Goal: Task Accomplishment & Management: Manage account settings

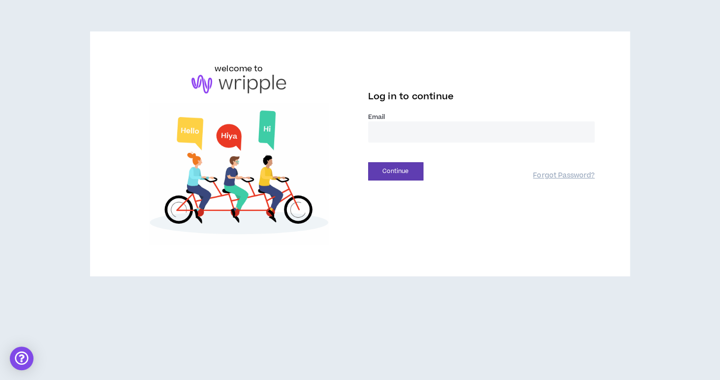
click at [438, 130] on input "email" at bounding box center [481, 132] width 227 height 21
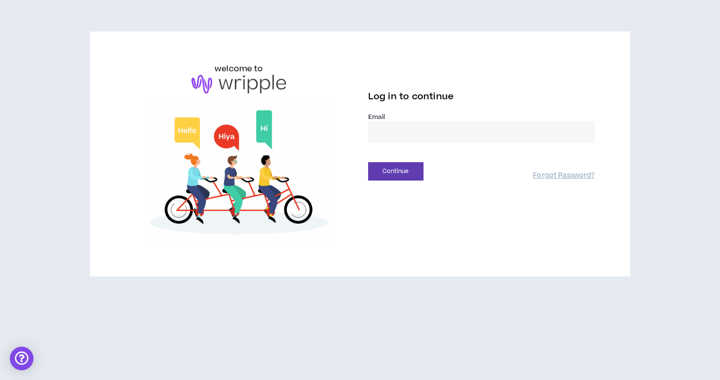
click at [438, 130] on input "email" at bounding box center [481, 132] width 227 height 21
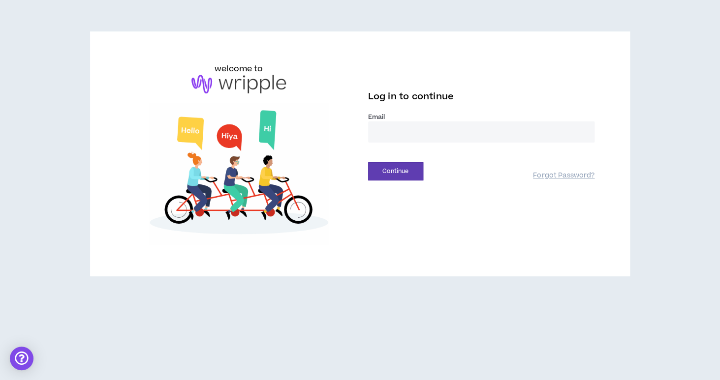
click at [438, 130] on input "email" at bounding box center [481, 132] width 227 height 21
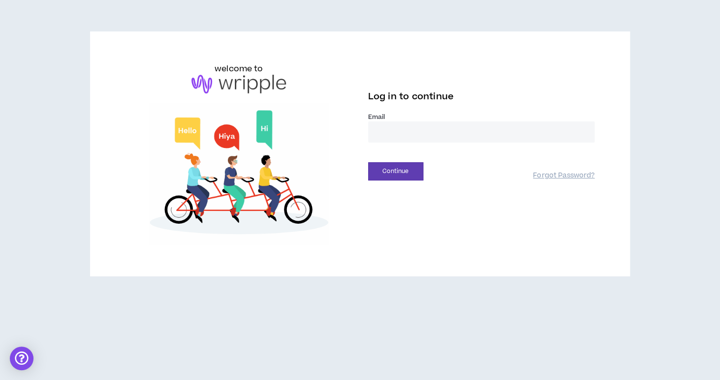
click at [438, 130] on input "email" at bounding box center [481, 132] width 227 height 21
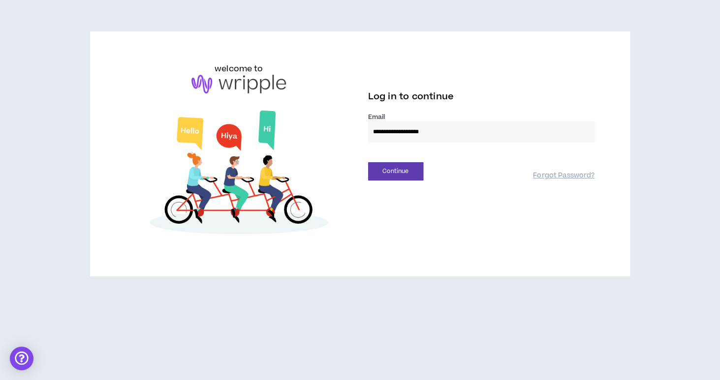
type input "**********"
click at [396, 183] on div "**********" at bounding box center [360, 154] width 485 height 182
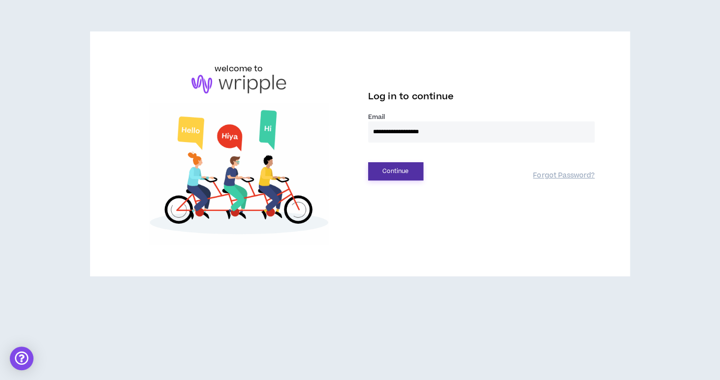
click at [395, 174] on button "Continue" at bounding box center [395, 171] width 55 height 18
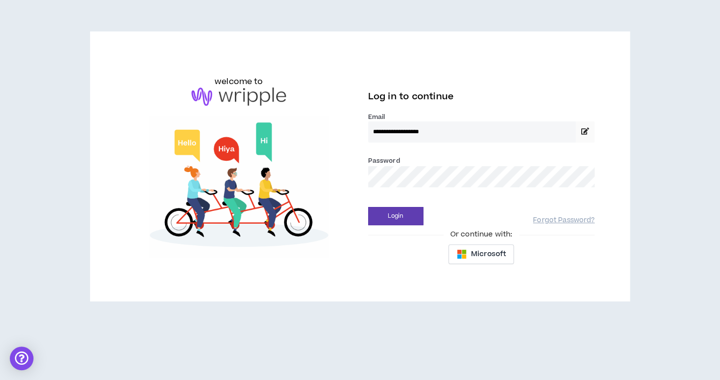
click at [368, 207] on button "Login" at bounding box center [395, 216] width 55 height 18
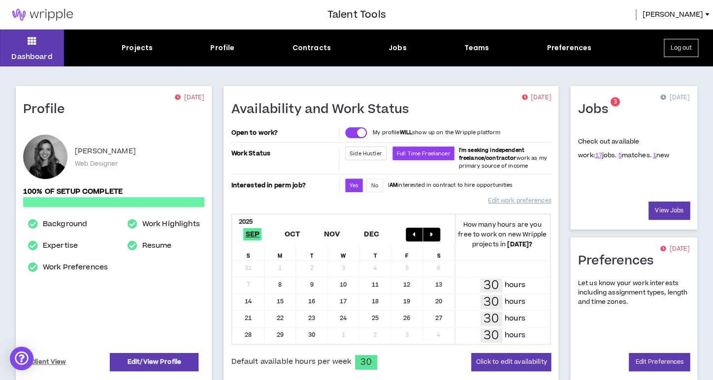
scroll to position [284, 0]
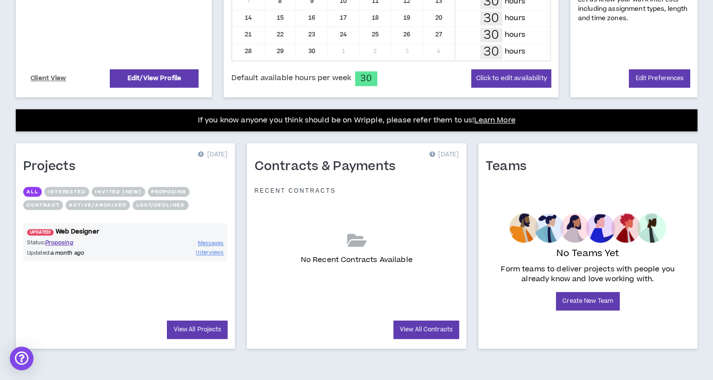
click at [77, 233] on link "UPDATED! Web Designer" at bounding box center [125, 231] width 204 height 9
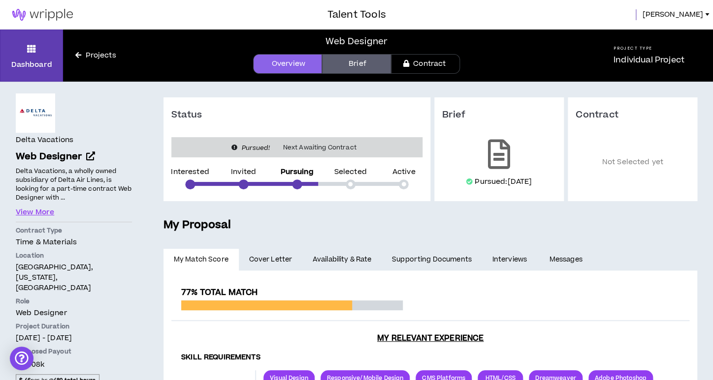
click at [107, 53] on link "Projects" at bounding box center [95, 55] width 65 height 11
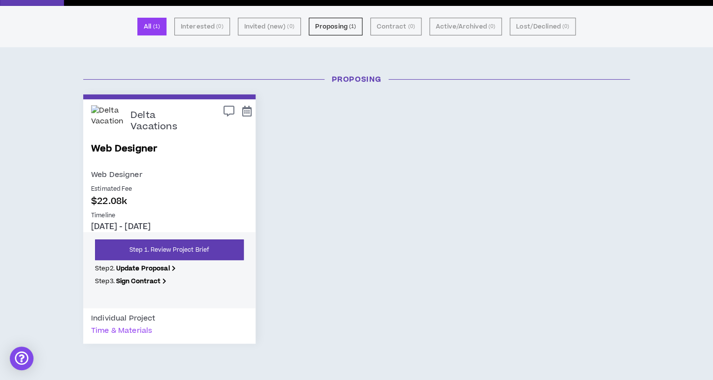
scroll to position [101, 0]
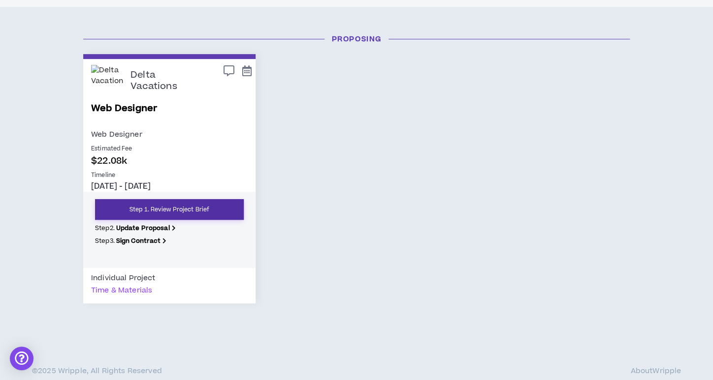
click at [176, 203] on link "Step 1. Review Project Brief" at bounding box center [169, 209] width 149 height 21
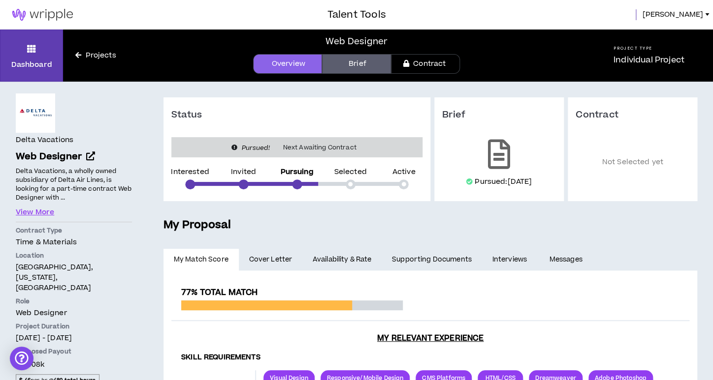
click at [278, 252] on link "Cover Letter" at bounding box center [270, 260] width 63 height 22
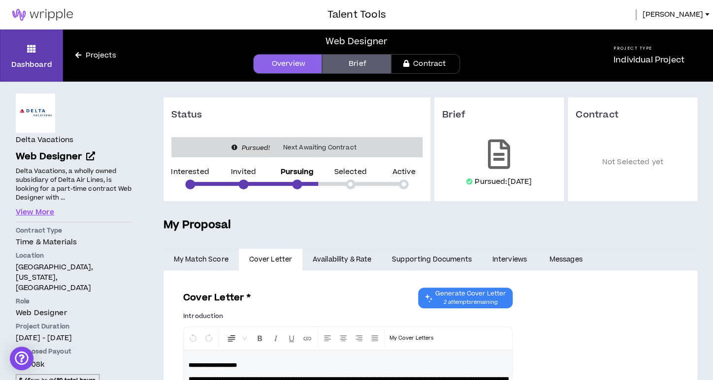
click at [571, 260] on link "Messages" at bounding box center [567, 260] width 56 height 22
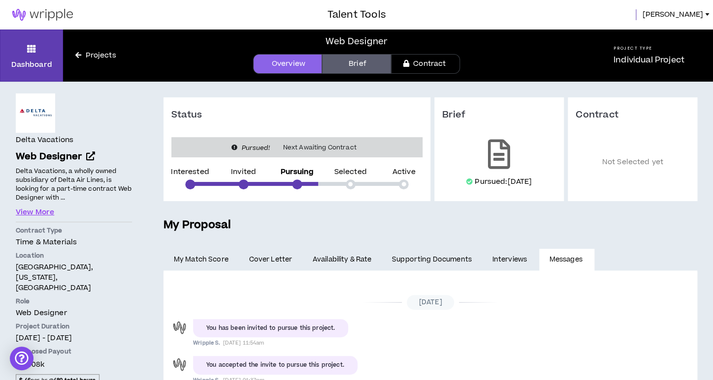
click at [95, 60] on link "Projects" at bounding box center [95, 55] width 65 height 11
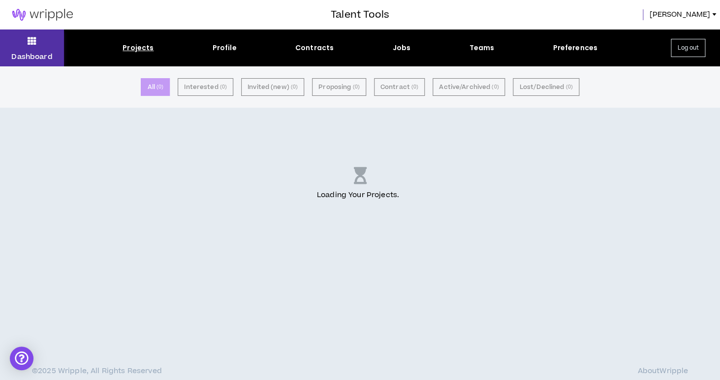
click at [38, 53] on p "Dashboard" at bounding box center [31, 57] width 41 height 10
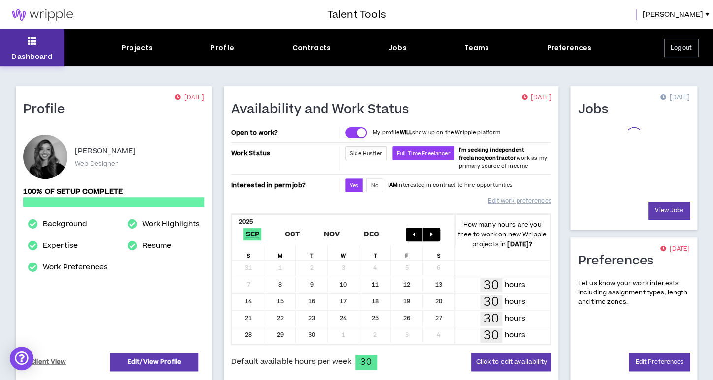
click at [400, 50] on div "Jobs" at bounding box center [397, 48] width 18 height 10
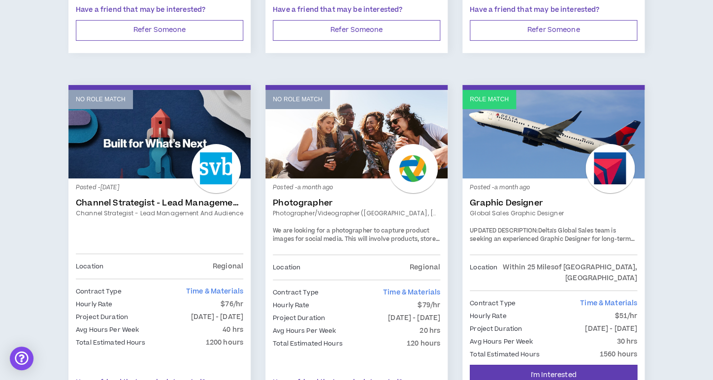
scroll to position [1311, 0]
